Goal: Task Accomplishment & Management: Use online tool/utility

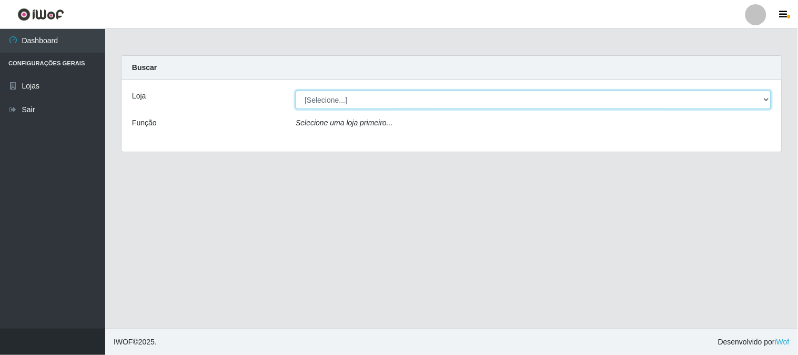
drag, startPoint x: 346, startPoint y: 100, endPoint x: 345, endPoint y: 108, distance: 7.4
click at [345, 100] on select "[Selecione...] Casatudo BR" at bounding box center [534, 99] width 476 height 18
select select "197"
click at [296, 90] on select "[Selecione...] Casatudo BR" at bounding box center [534, 99] width 476 height 18
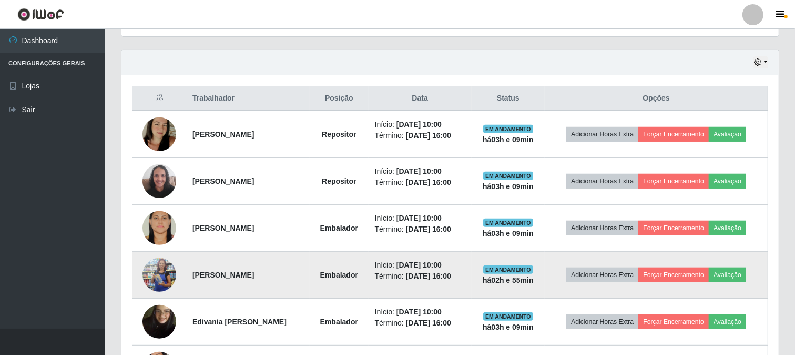
scroll to position [175, 0]
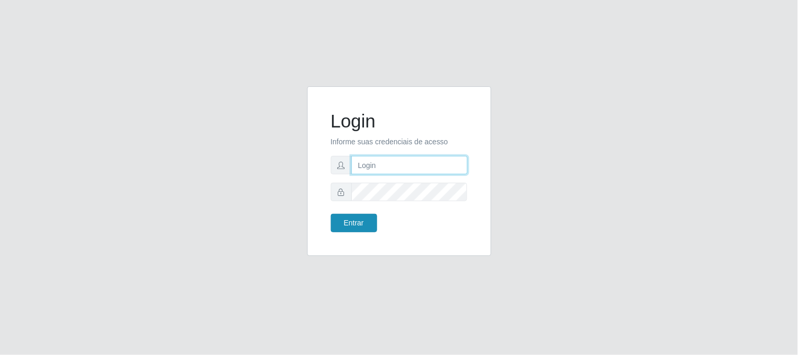
type input "elvis@casatudo"
click at [359, 225] on button "Entrar" at bounding box center [354, 223] width 46 height 18
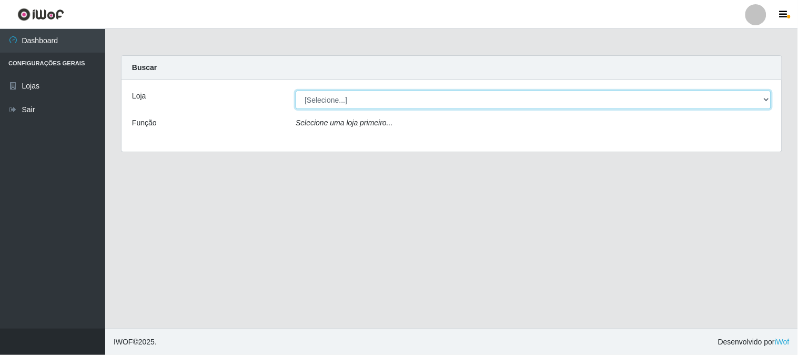
click at [388, 101] on select "[Selecione...] Casatudo BR" at bounding box center [534, 99] width 476 height 18
select select "197"
click at [296, 90] on select "[Selecione...] Casatudo BR" at bounding box center [534, 99] width 476 height 18
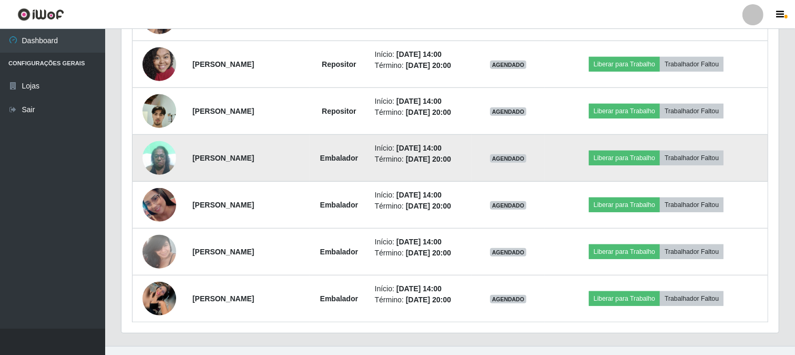
scroll to position [719, 0]
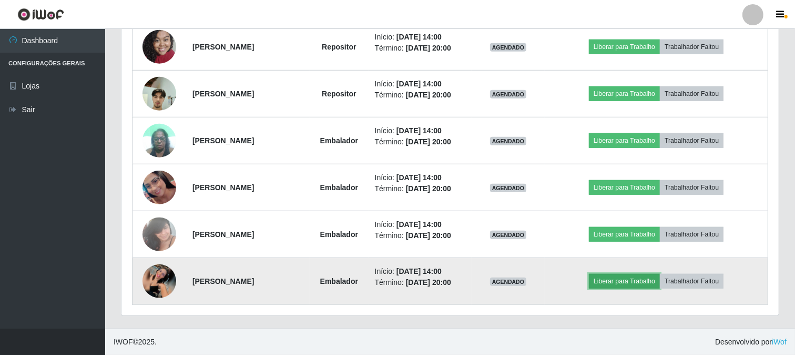
click at [613, 277] on button "Liberar para Trabalho" at bounding box center [624, 281] width 71 height 15
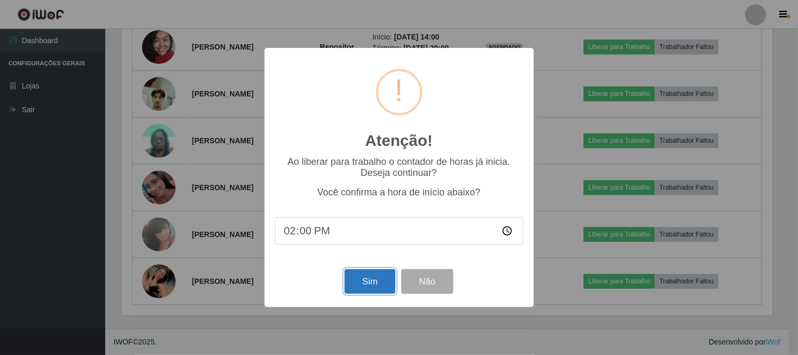
click at [370, 284] on button "Sim" at bounding box center [370, 281] width 51 height 25
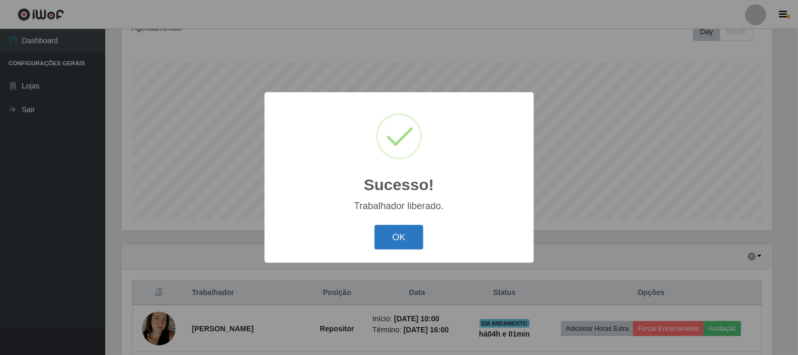
click at [404, 237] on button "OK" at bounding box center [399, 237] width 49 height 25
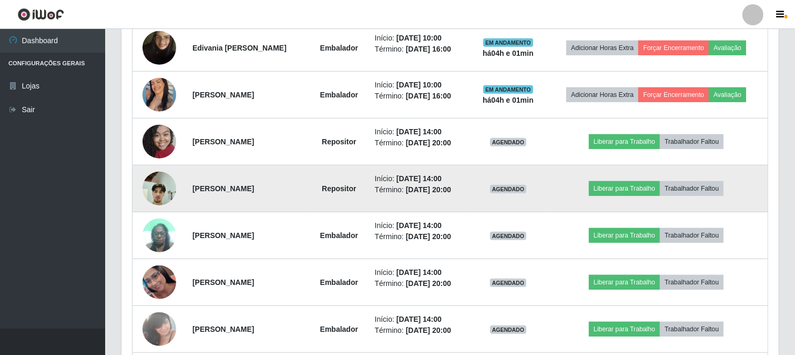
scroll to position [719, 0]
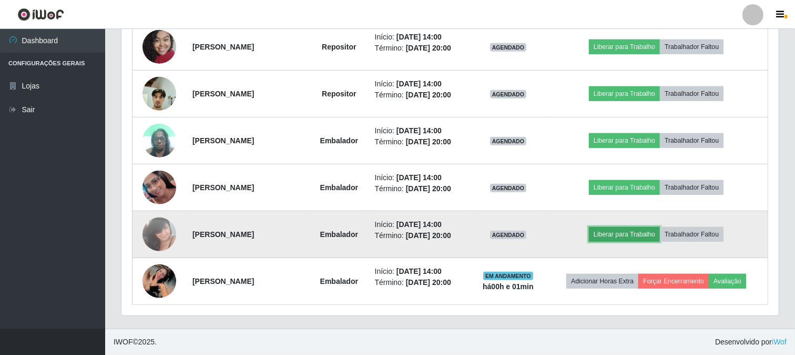
click at [614, 230] on button "Liberar para Trabalho" at bounding box center [624, 234] width 71 height 15
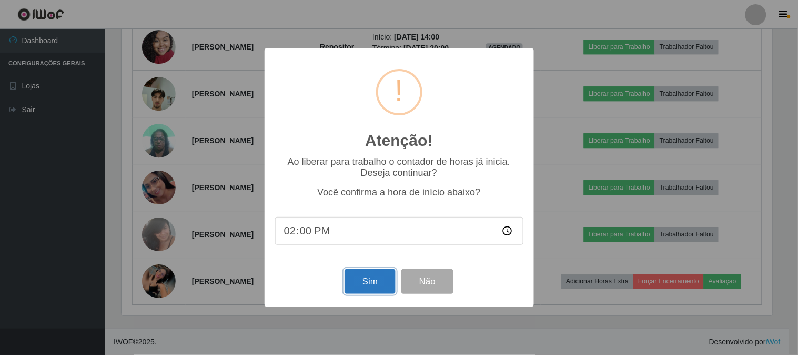
click at [387, 281] on button "Sim" at bounding box center [370, 281] width 51 height 25
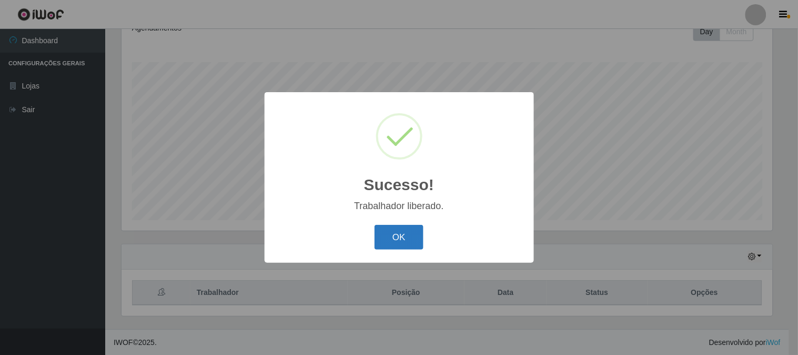
click at [408, 233] on button "OK" at bounding box center [399, 237] width 49 height 25
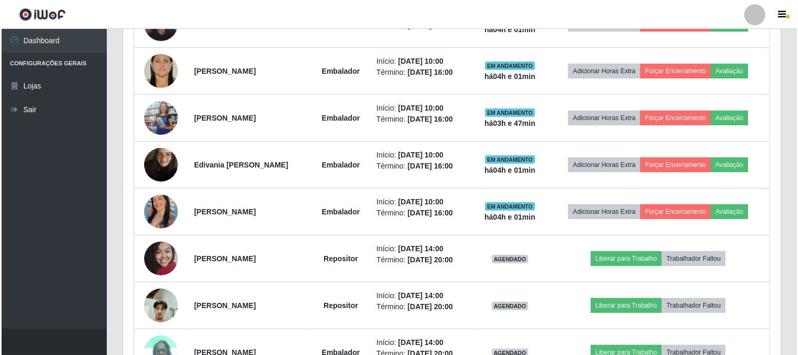
scroll to position [719, 0]
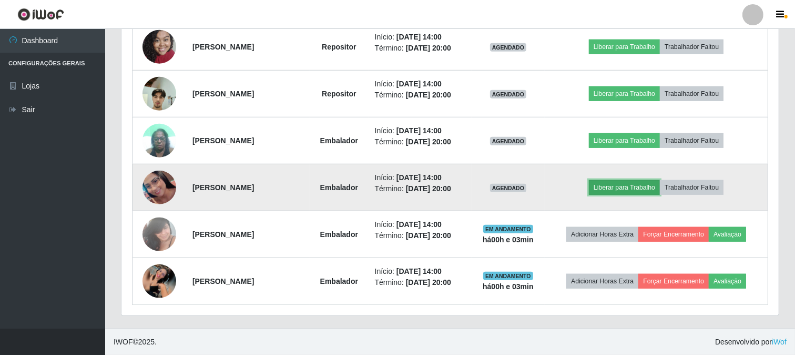
click at [614, 185] on button "Liberar para Trabalho" at bounding box center [624, 187] width 71 height 15
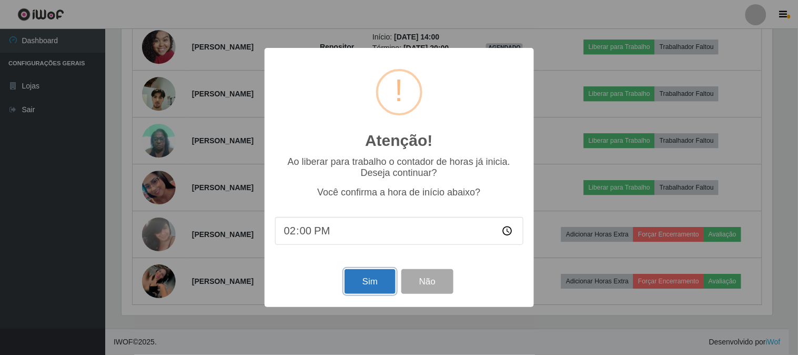
click at [371, 278] on button "Sim" at bounding box center [370, 281] width 51 height 25
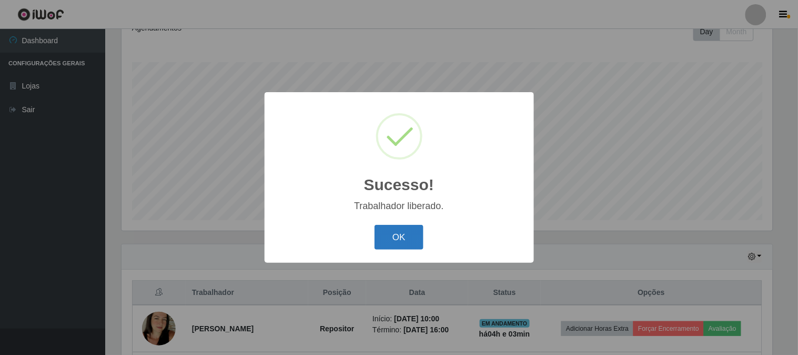
click at [408, 239] on button "OK" at bounding box center [399, 237] width 49 height 25
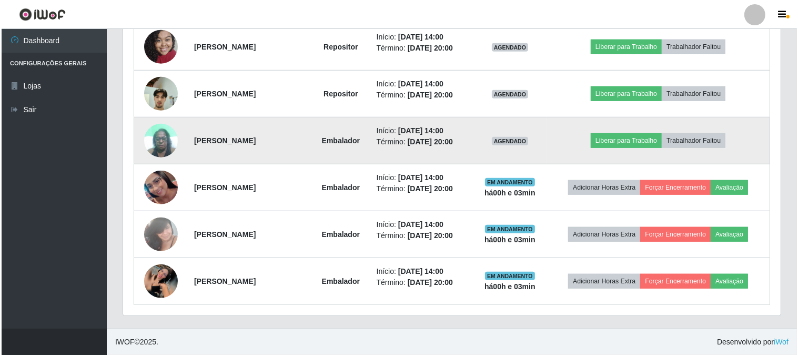
scroll to position [660, 0]
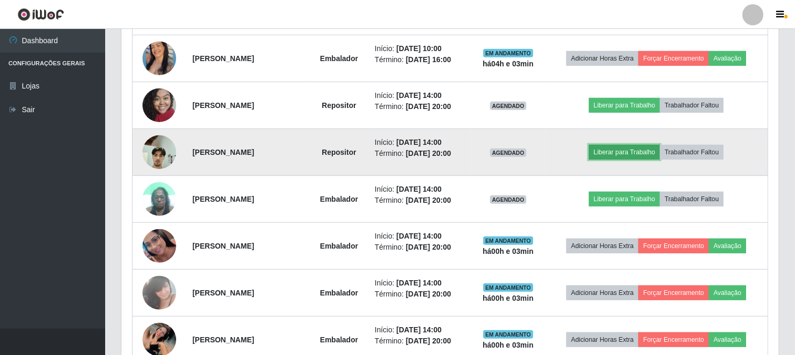
click at [624, 147] on button "Liberar para Trabalho" at bounding box center [624, 152] width 71 height 15
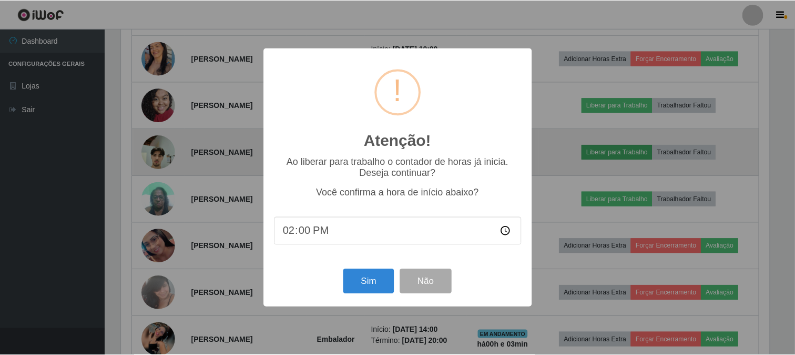
scroll to position [218, 651]
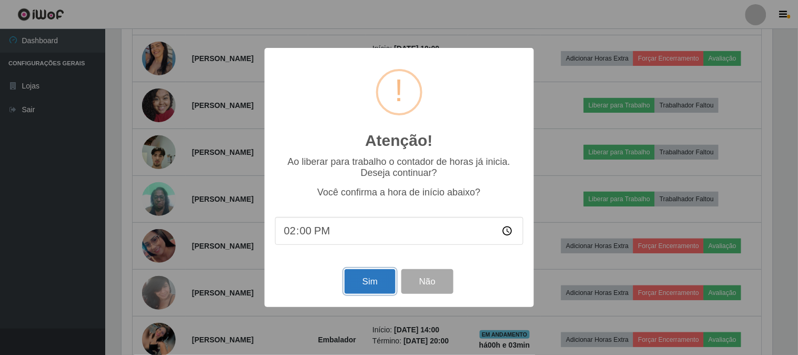
click at [380, 281] on button "Sim" at bounding box center [370, 281] width 51 height 25
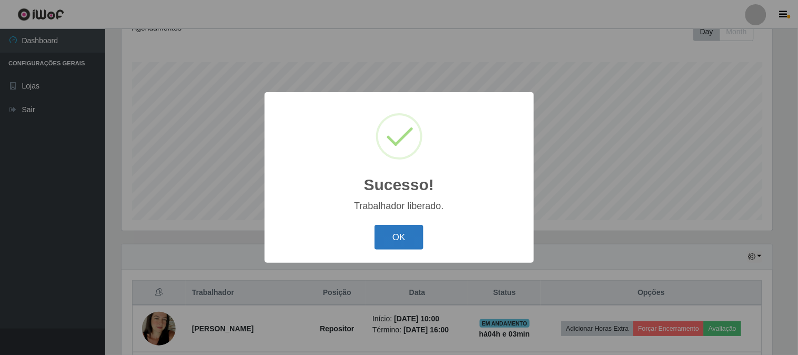
click at [395, 233] on button "OK" at bounding box center [399, 237] width 49 height 25
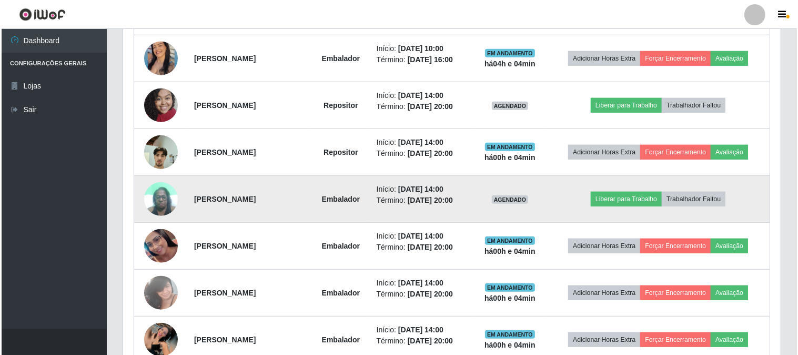
scroll to position [719, 0]
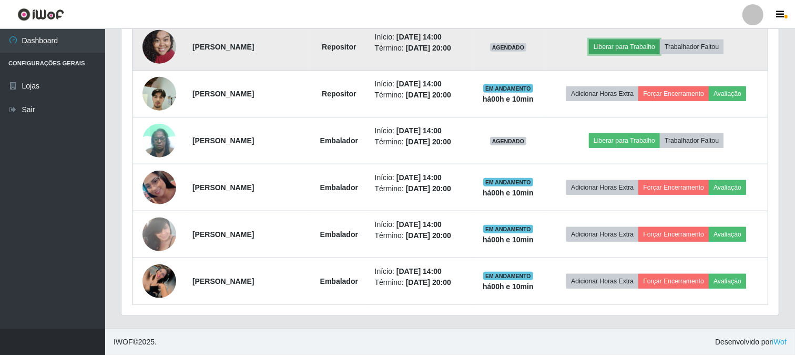
click at [620, 50] on button "Liberar para Trabalho" at bounding box center [624, 46] width 71 height 15
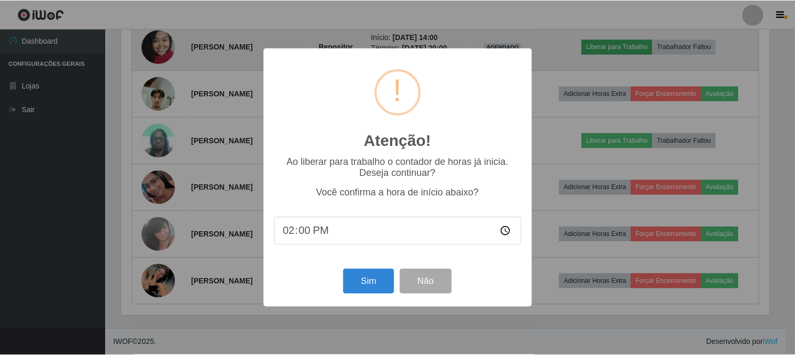
scroll to position [218, 651]
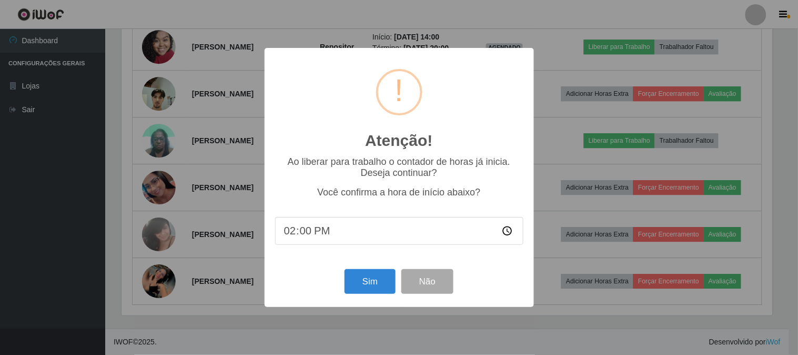
click at [302, 233] on input "14:00" at bounding box center [399, 231] width 248 height 28
type input "14:10"
click at [369, 275] on button "Sim" at bounding box center [370, 281] width 51 height 25
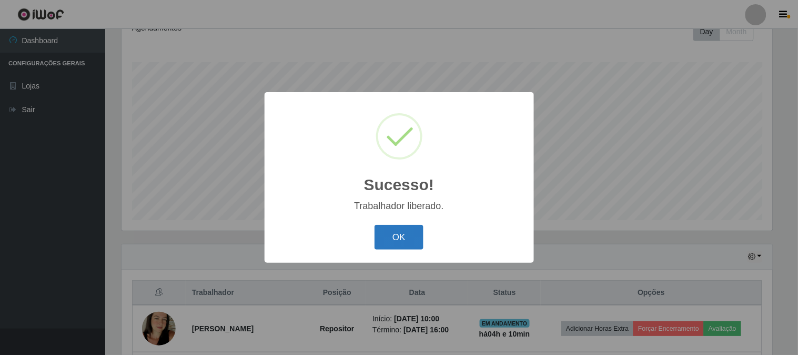
click at [400, 237] on button "OK" at bounding box center [399, 237] width 49 height 25
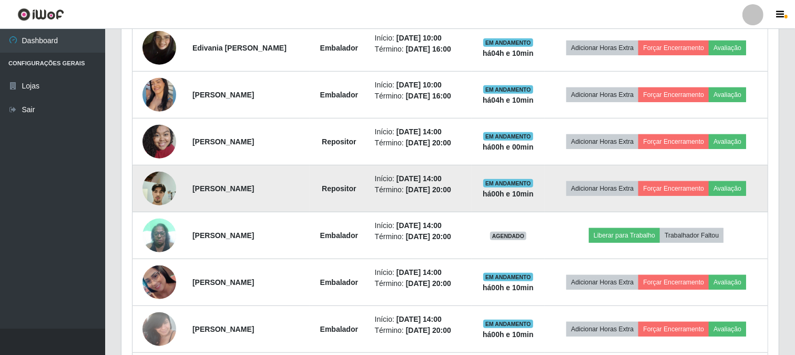
scroll to position [682, 0]
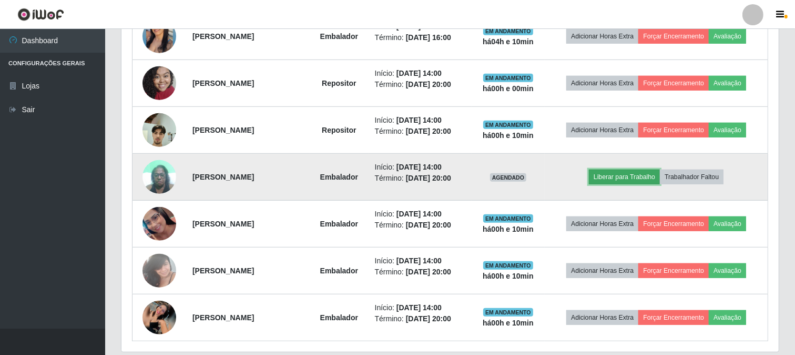
click at [626, 175] on button "Liberar para Trabalho" at bounding box center [624, 176] width 71 height 15
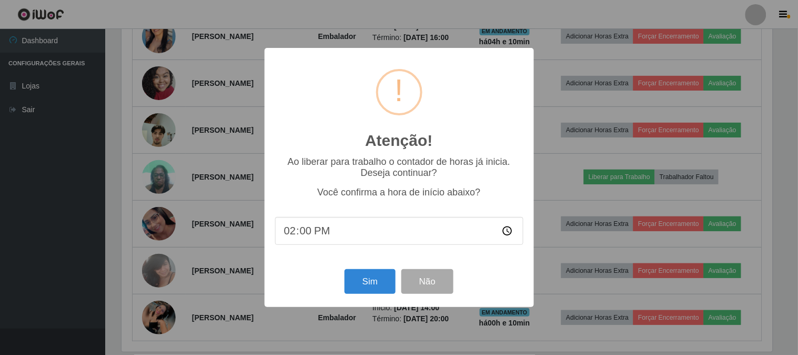
click at [364, 243] on input "14:00" at bounding box center [399, 231] width 248 height 28
click at [303, 230] on input "14:00" at bounding box center [399, 231] width 248 height 28
type input "14:10"
click at [380, 275] on button "Sim" at bounding box center [370, 281] width 51 height 25
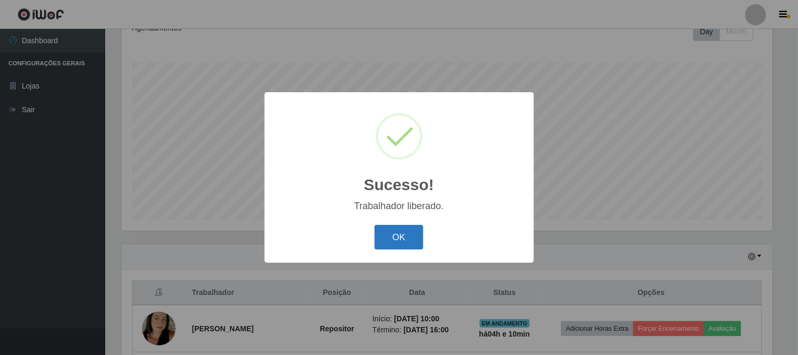
click at [393, 241] on button "OK" at bounding box center [399, 237] width 49 height 25
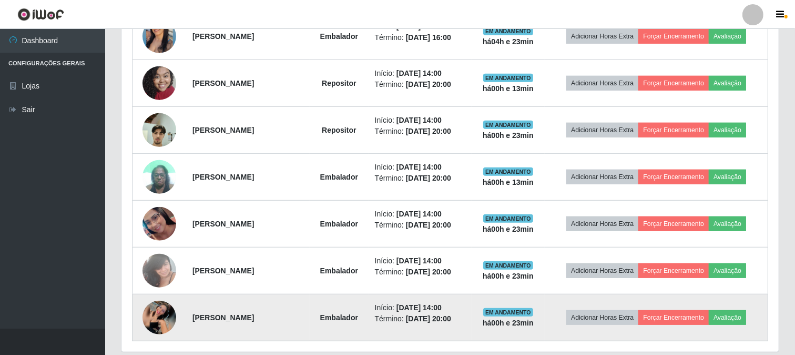
scroll to position [719, 0]
